Goal: Task Accomplishment & Management: Manage account settings

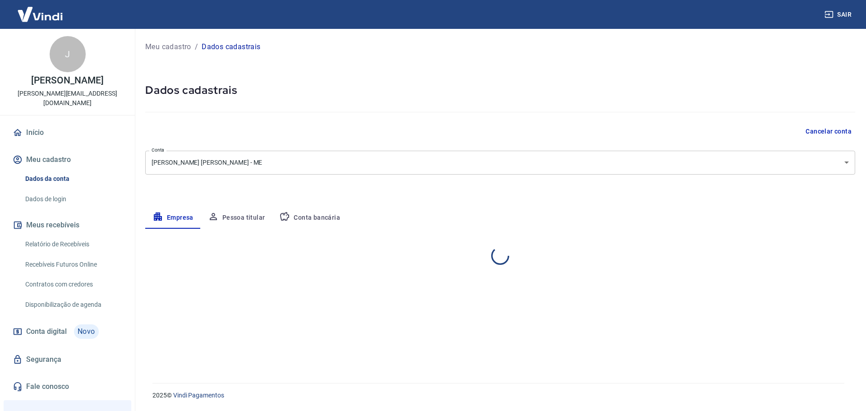
select select "RS"
select select "business"
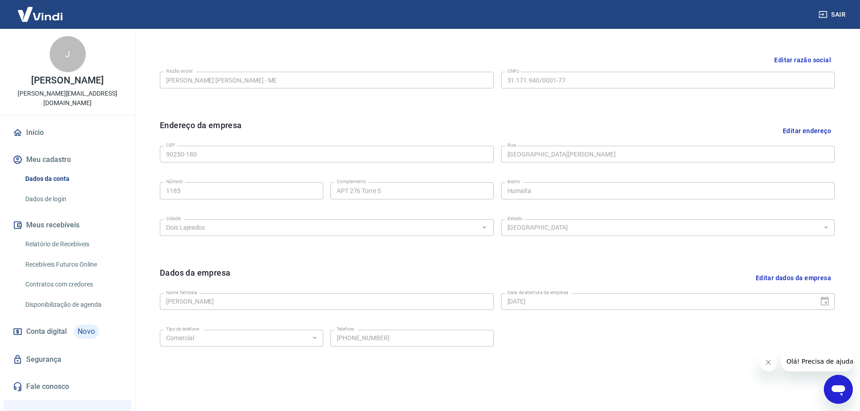
scroll to position [240, 0]
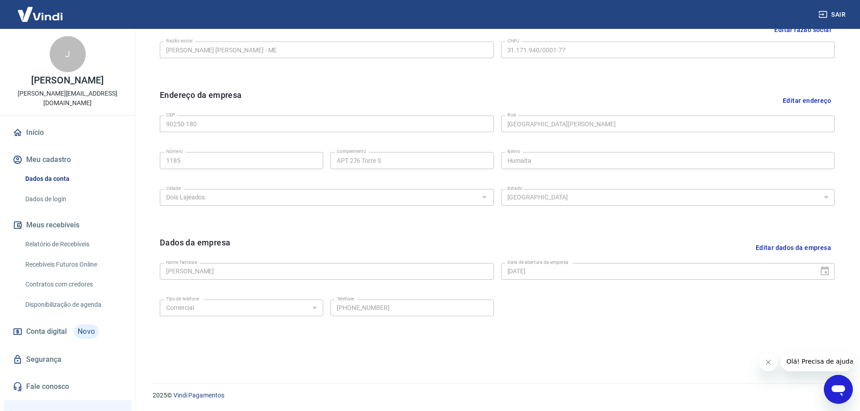
click at [807, 250] on button "Editar dados da empresa" at bounding box center [793, 247] width 83 height 23
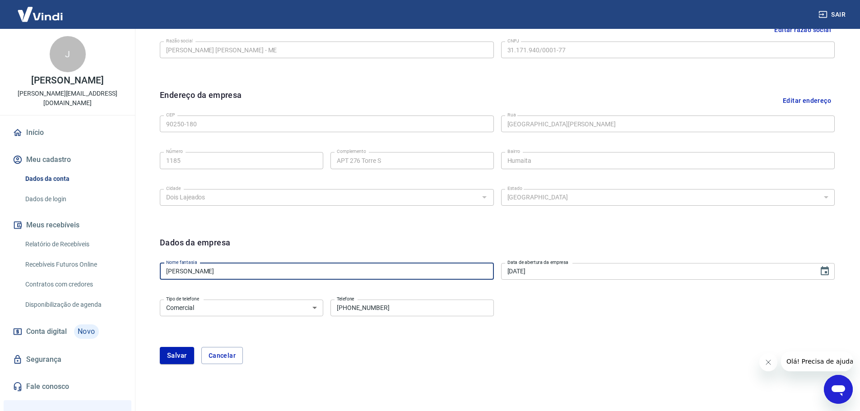
drag, startPoint x: 240, startPoint y: 274, endPoint x: 110, endPoint y: 264, distance: 130.3
type input "J"
type input "Pet Mom Joias e Acessórios LTDA"
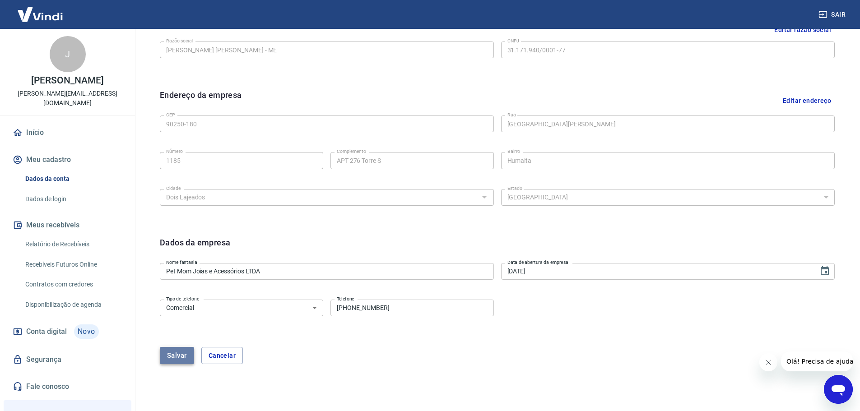
click at [164, 350] on button "Salvar" at bounding box center [177, 355] width 34 height 17
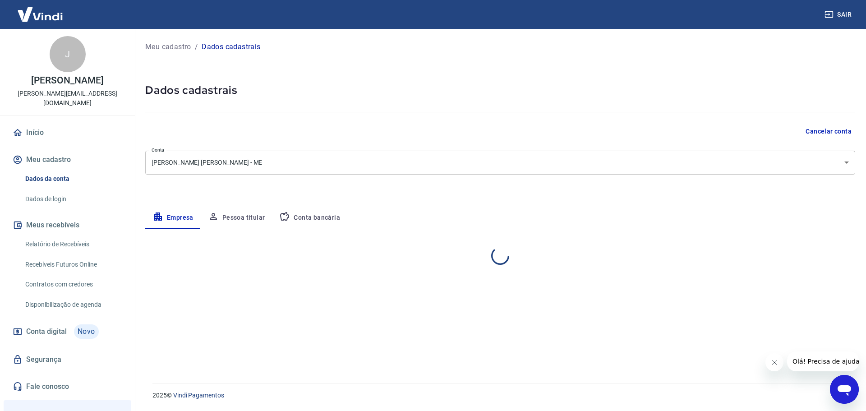
select select "RS"
select select "business"
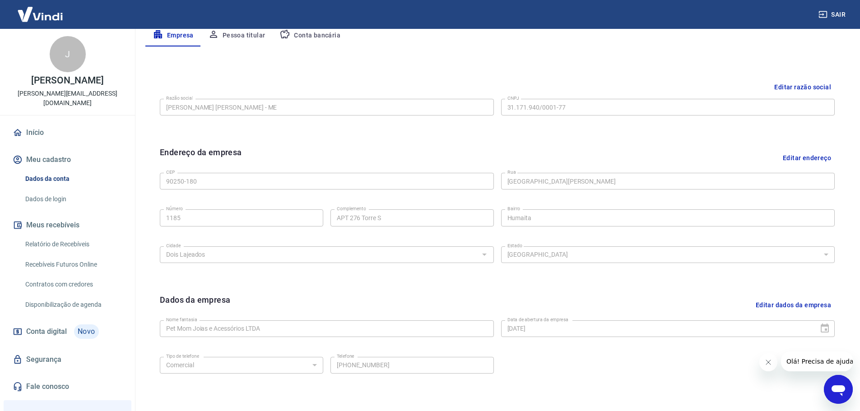
scroll to position [149, 0]
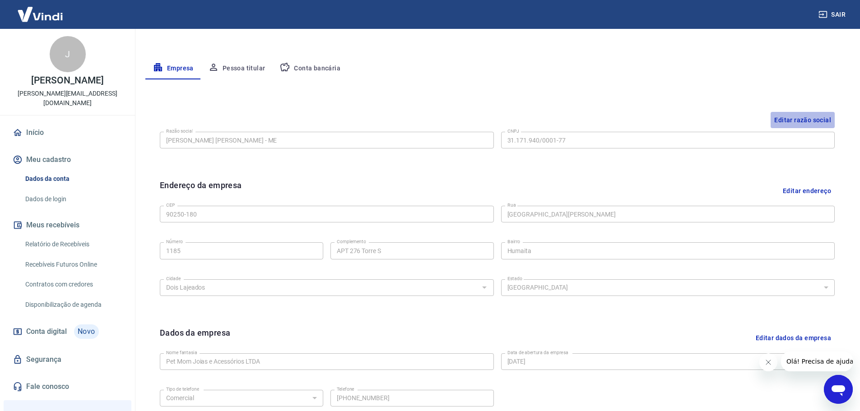
click at [806, 117] on button "Editar razão social" at bounding box center [802, 120] width 64 height 17
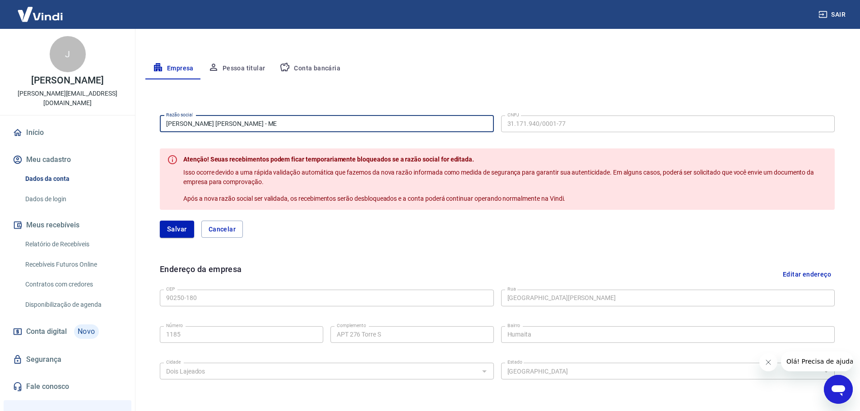
drag, startPoint x: 290, startPoint y: 126, endPoint x: 0, endPoint y: 96, distance: 291.2
click at [0, 96] on div "Sair J Joias PetMom [EMAIL_ADDRESS][DOMAIN_NAME] Início Meu cadastro Dados da c…" at bounding box center [430, 56] width 860 height 411
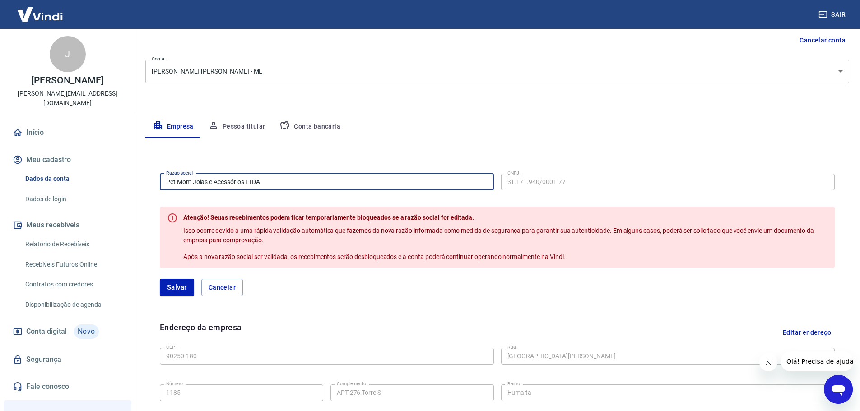
scroll to position [89, 0]
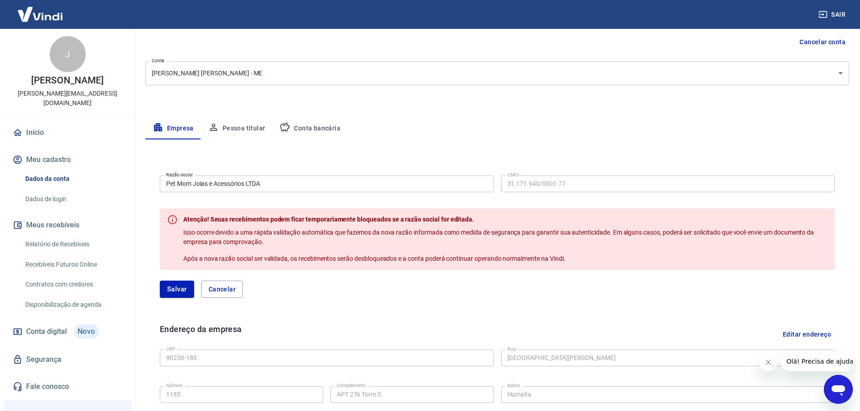
click at [476, 125] on div "Empresa Pessoa titular Conta bancária" at bounding box center [497, 129] width 704 height 22
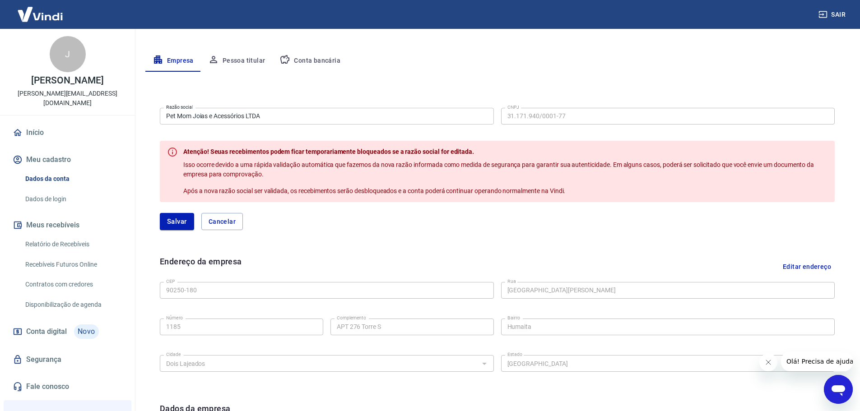
scroll to position [180, 0]
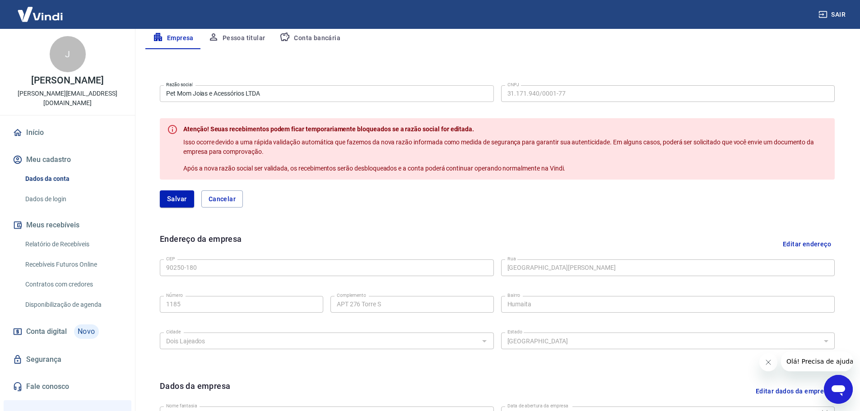
click at [226, 208] on div "Razão social Pet Mom Joias e Acessórios LTDA Razão social CNPJ 31.171.940/0001-…" at bounding box center [497, 149] width 689 height 151
click at [229, 201] on button "Cancelar" at bounding box center [222, 198] width 42 height 17
type input "[PERSON_NAME] [PERSON_NAME] - ME"
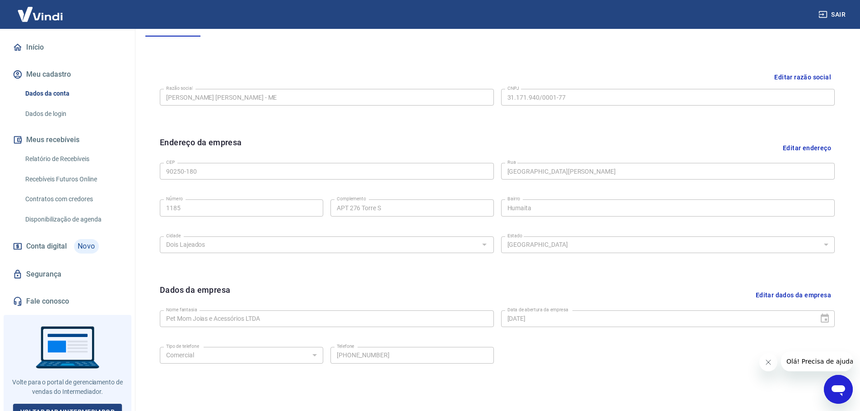
scroll to position [119, 0]
